Goal: Check status: Check status

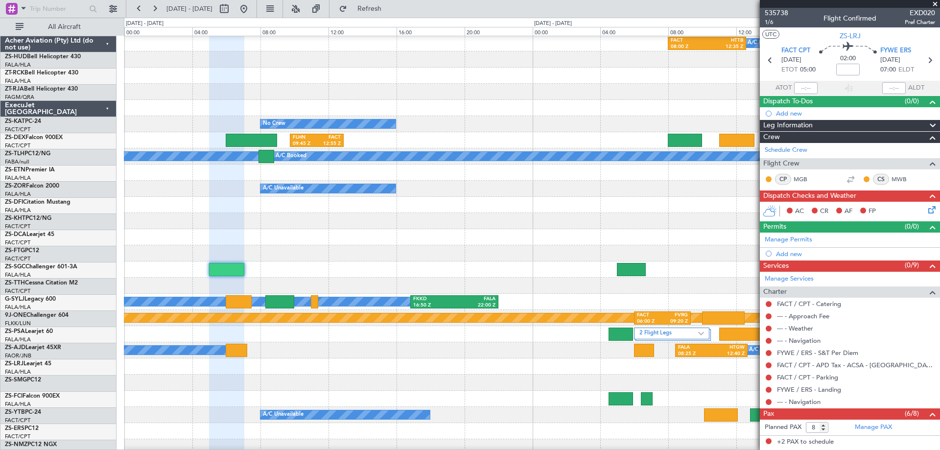
scroll to position [98, 0]
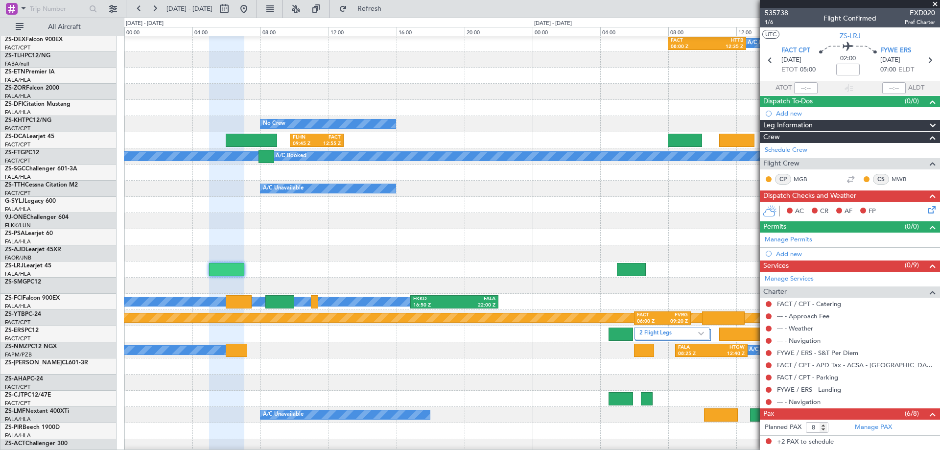
drag, startPoint x: 938, startPoint y: 1, endPoint x: 895, endPoint y: 1, distance: 42.6
click at [937, 1] on span at bounding box center [936, 4] width 10 height 9
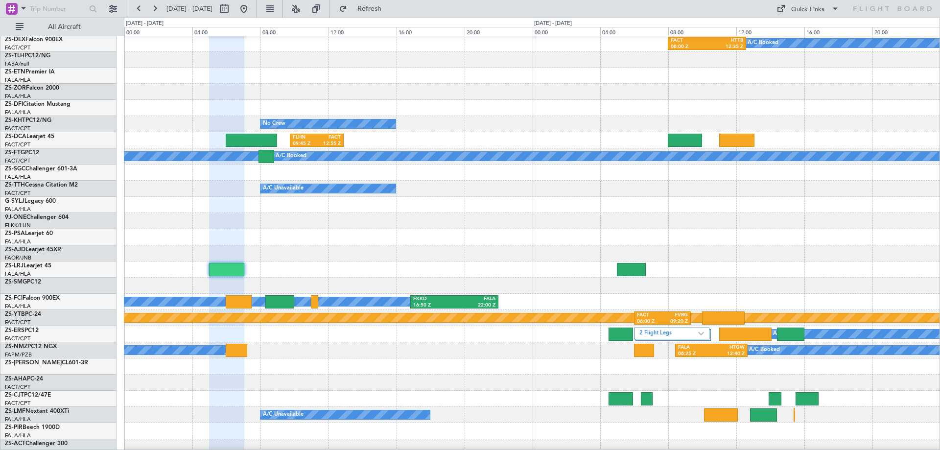
type input "0"
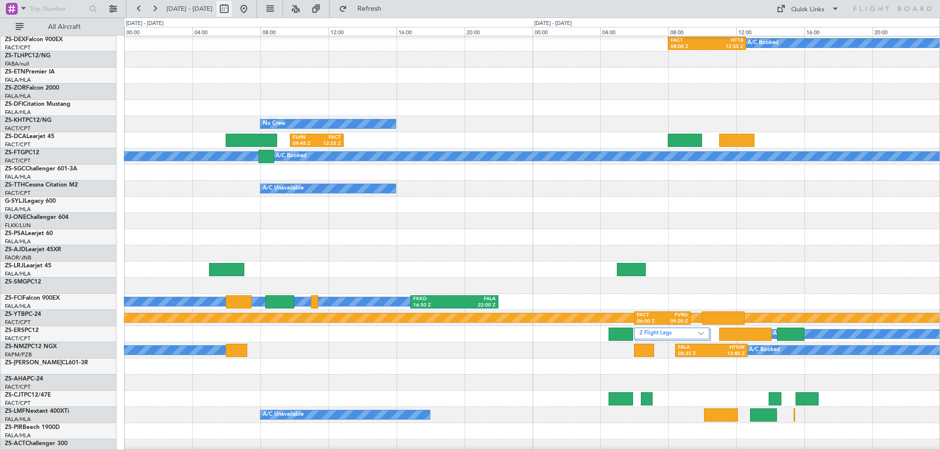
click at [232, 10] on button at bounding box center [225, 9] width 16 height 16
select select "9"
select select "2025"
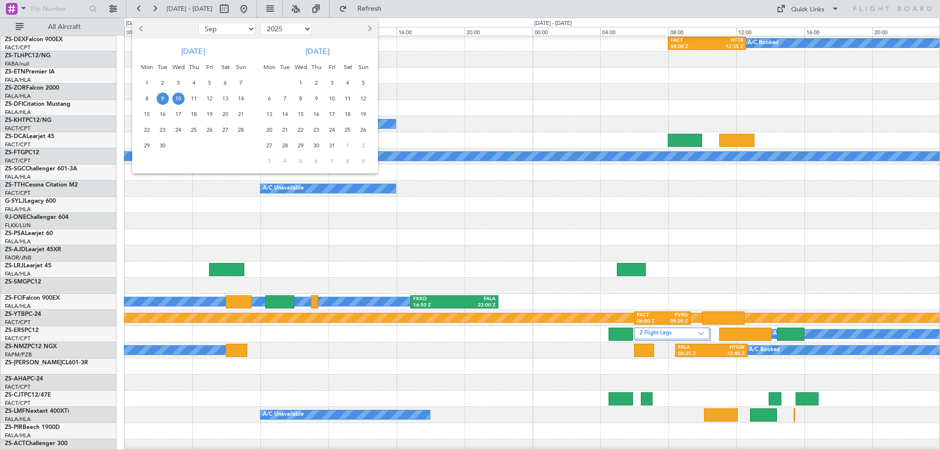
click at [143, 29] on span "Previous month" at bounding box center [142, 28] width 6 height 6
select select "8"
click at [209, 146] on span "29" at bounding box center [210, 146] width 12 height 12
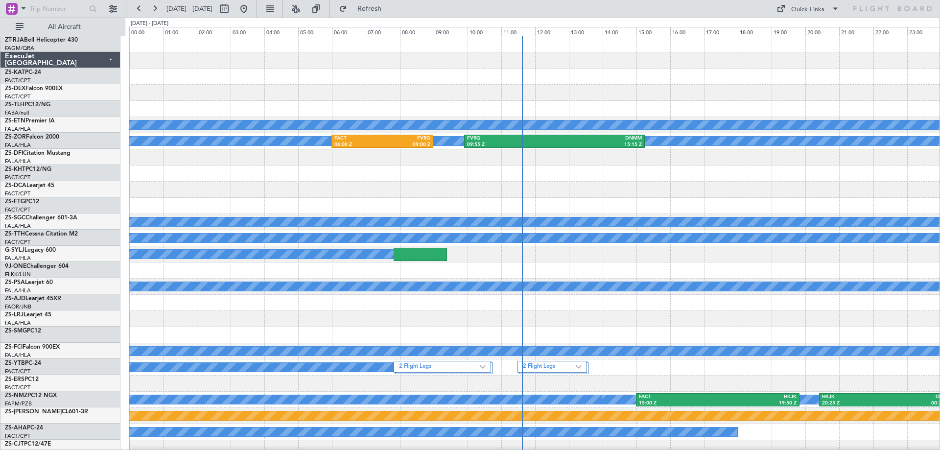
scroll to position [147, 0]
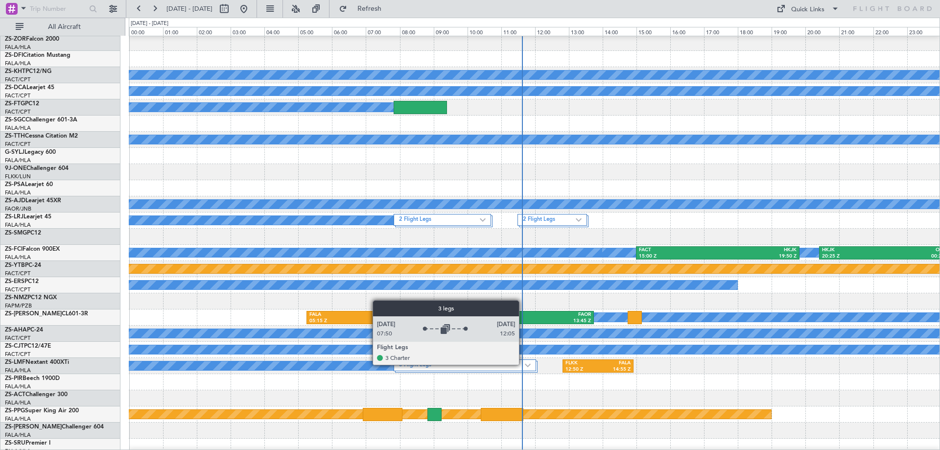
click at [524, 364] on label "3 Flight Legs" at bounding box center [462, 365] width 126 height 8
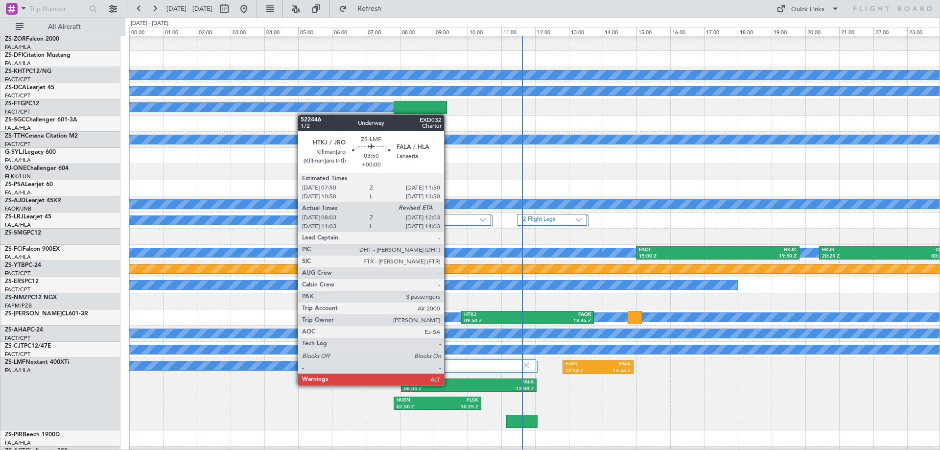
click at [449, 385] on div "HTKJ" at bounding box center [436, 382] width 65 height 7
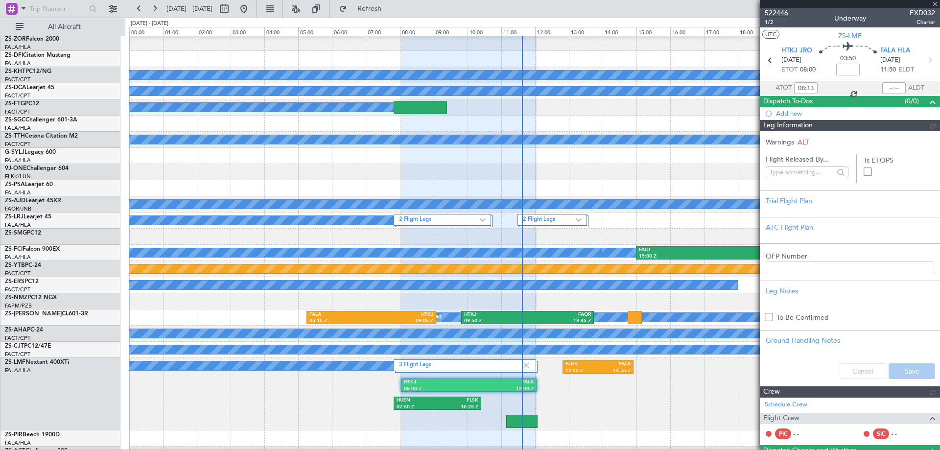
click at [773, 11] on span "522446" at bounding box center [777, 13] width 24 height 10
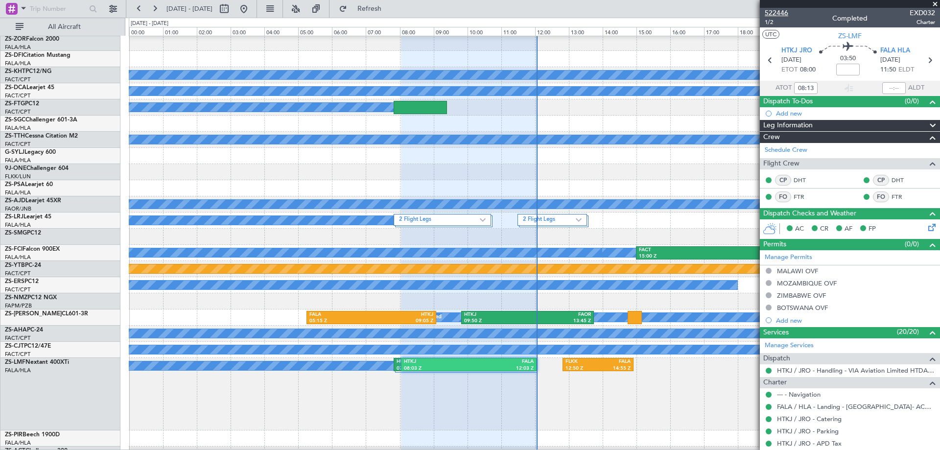
type input "11:52"
